Goal: Information Seeking & Learning: Learn about a topic

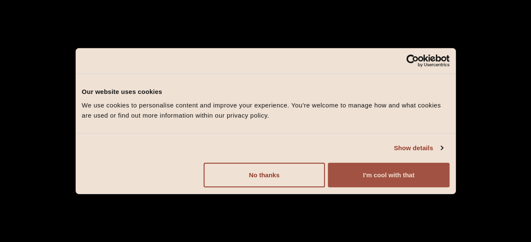
click at [364, 178] on button "I'm cool with that" at bounding box center [388, 174] width 121 height 25
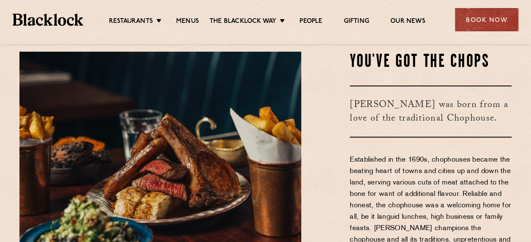
scroll to position [254, 0]
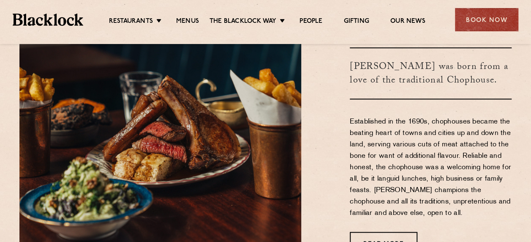
click at [64, 17] on img at bounding box center [48, 20] width 71 height 12
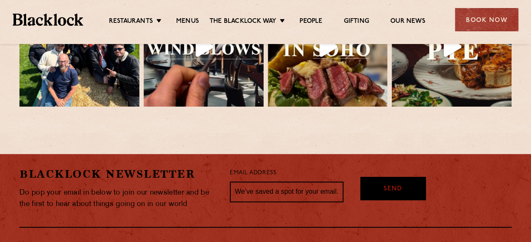
scroll to position [1885, 0]
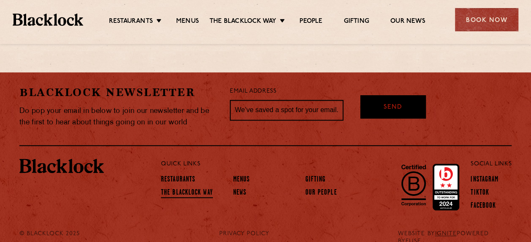
click at [179, 189] on link "The Blacklock Way" at bounding box center [187, 193] width 52 height 9
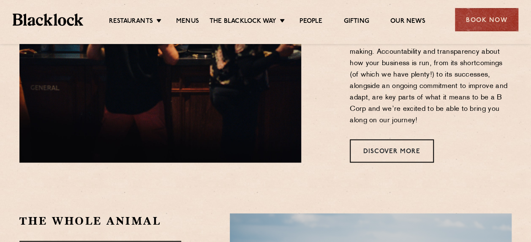
scroll to position [592, 0]
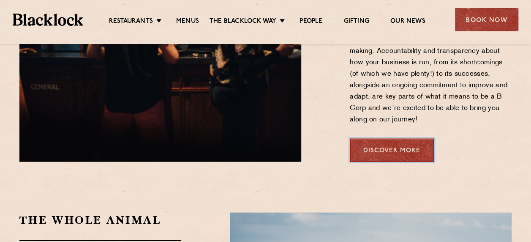
click at [424, 138] on link "Discover More" at bounding box center [392, 149] width 84 height 23
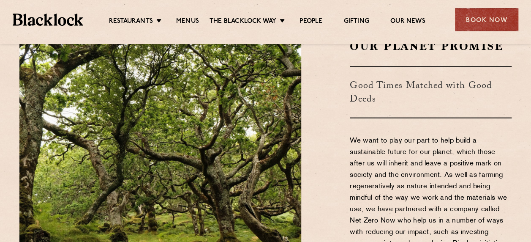
scroll to position [1057, 0]
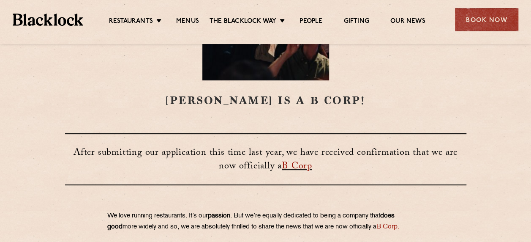
scroll to position [211, 0]
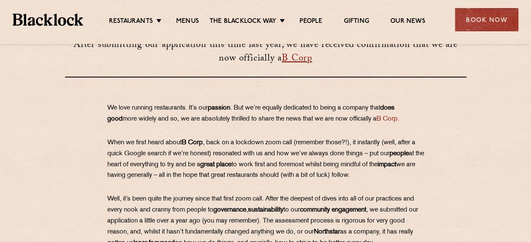
click at [282, 57] on link "B Corp" at bounding box center [297, 59] width 30 height 16
